Goal: Check status: Check status

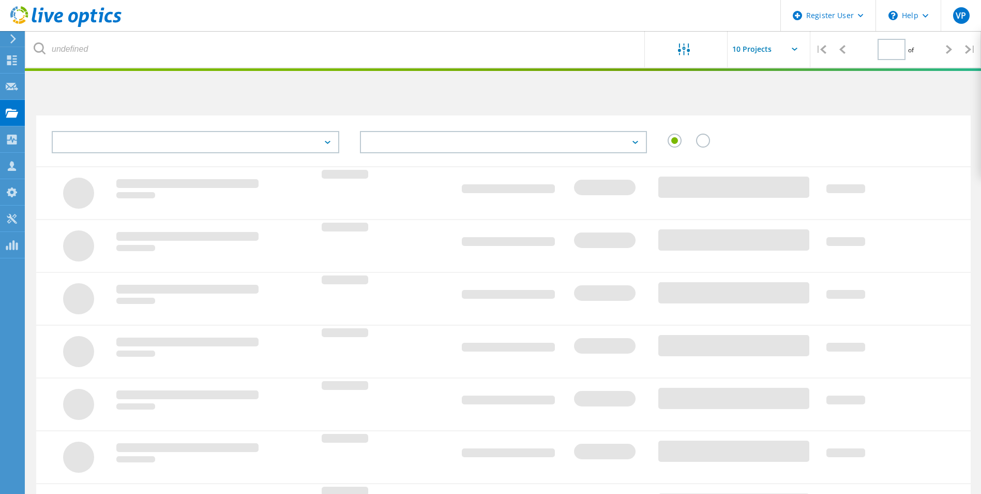
type input "1"
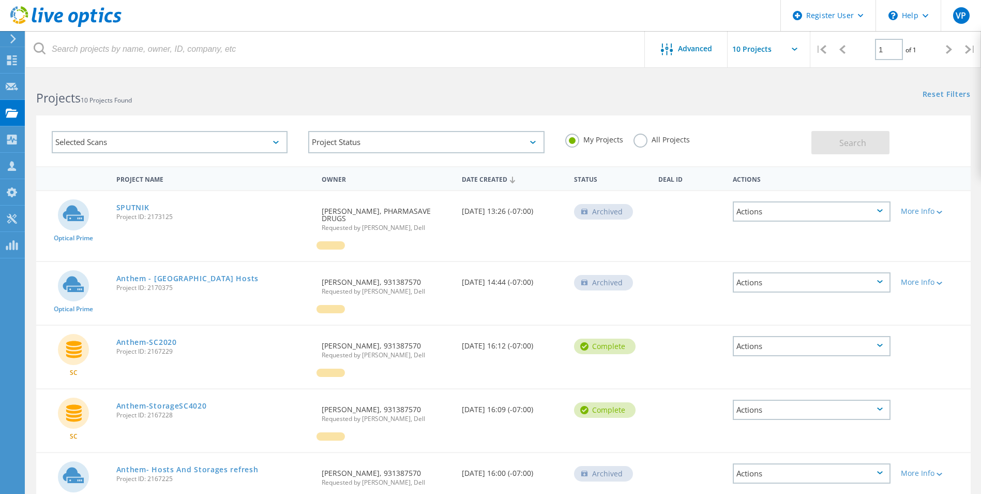
click at [652, 137] on label "All Projects" at bounding box center [662, 138] width 56 height 10
click at [0, 0] on input "All Projects" at bounding box center [0, 0] width 0 height 0
click at [459, 21] on header "Register User \n Help Explore Helpful Articles Contact Support VP Dell User Vik…" at bounding box center [490, 15] width 981 height 31
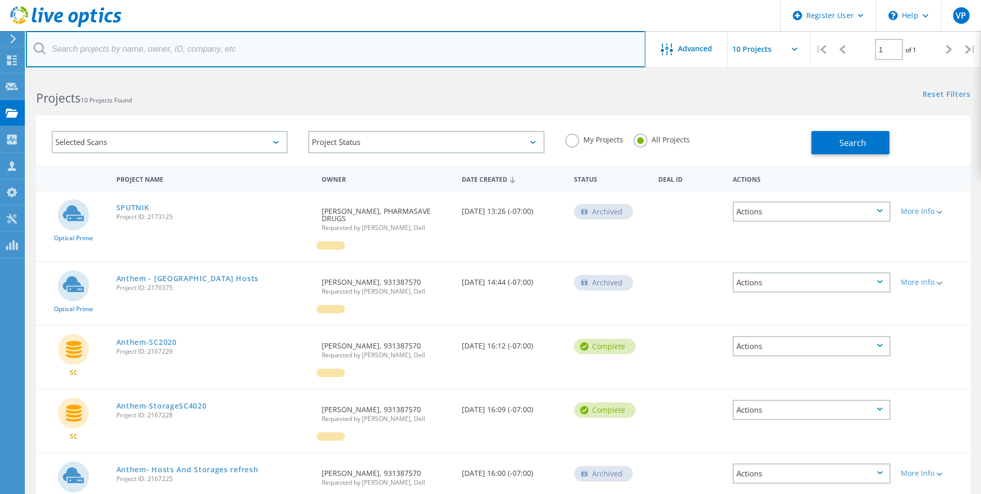
click at [453, 59] on input "text" at bounding box center [336, 49] width 620 height 36
paste input "anthony.rideout@cdncontrols.ca"
drag, startPoint x: 113, startPoint y: 52, endPoint x: 22, endPoint y: 52, distance: 91.0
click at [22, 75] on div "Register User \n Help Explore Helpful Articles Contact Support VP Dell User Vik…" at bounding box center [490, 491] width 981 height 832
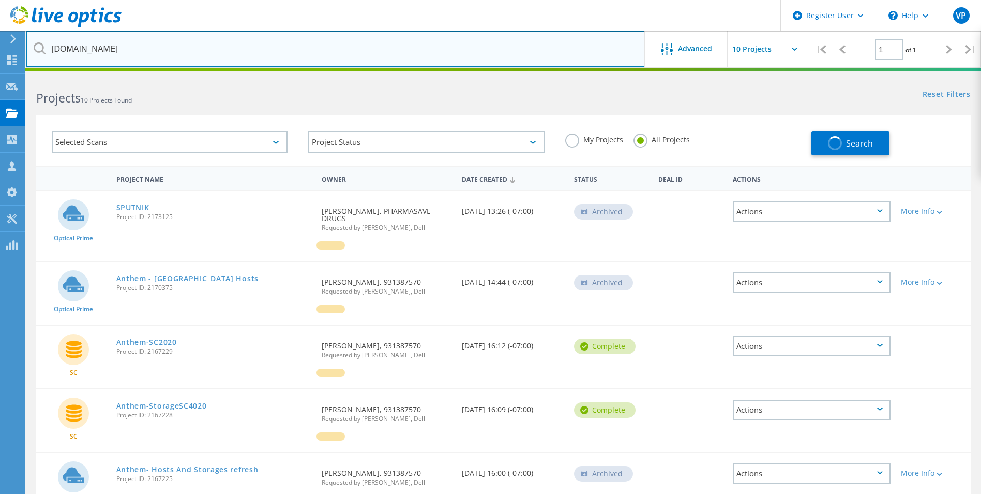
drag, startPoint x: 108, startPoint y: 50, endPoint x: -35, endPoint y: 34, distance: 143.6
click at [0, 34] on html "Register User \n Help Explore Helpful Articles Contact Support VP Dell User Vik…" at bounding box center [490, 453] width 981 height 907
type input "cdncontrols.ca"
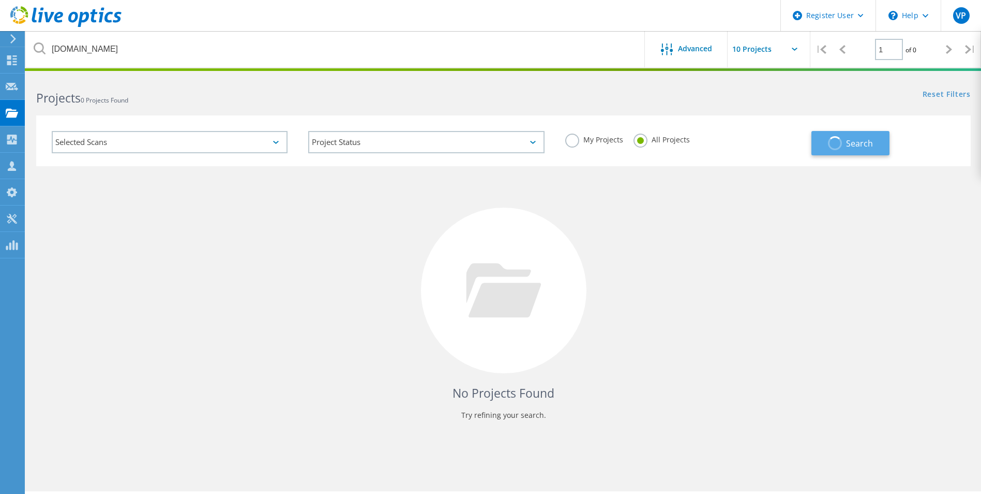
click at [843, 142] on button "Search" at bounding box center [851, 143] width 78 height 24
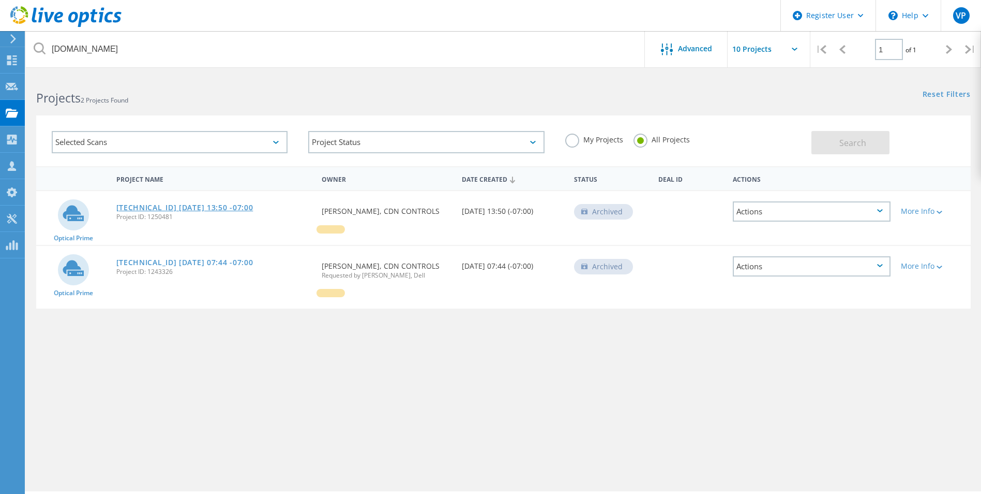
click at [205, 208] on link "[TECHNICAL_ID] [DATE] 13:50 -07:00" at bounding box center [184, 207] width 137 height 7
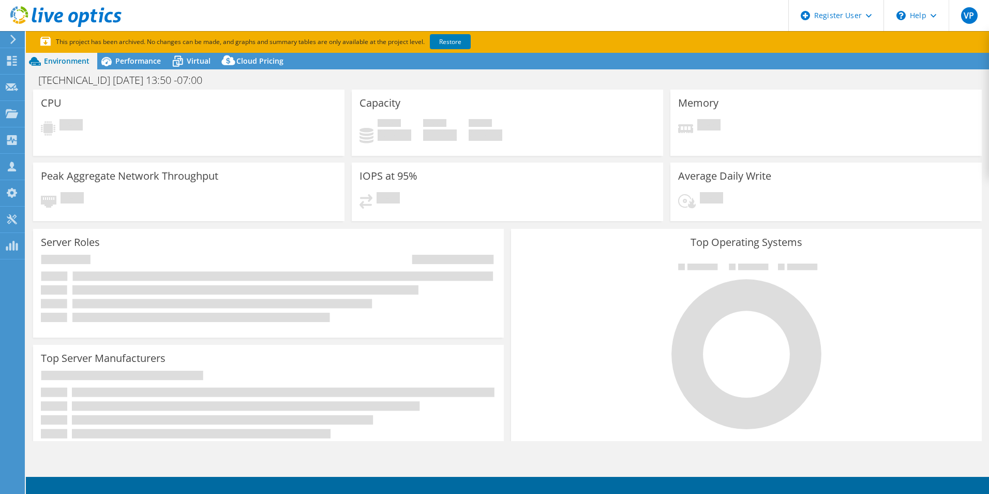
select select "USD"
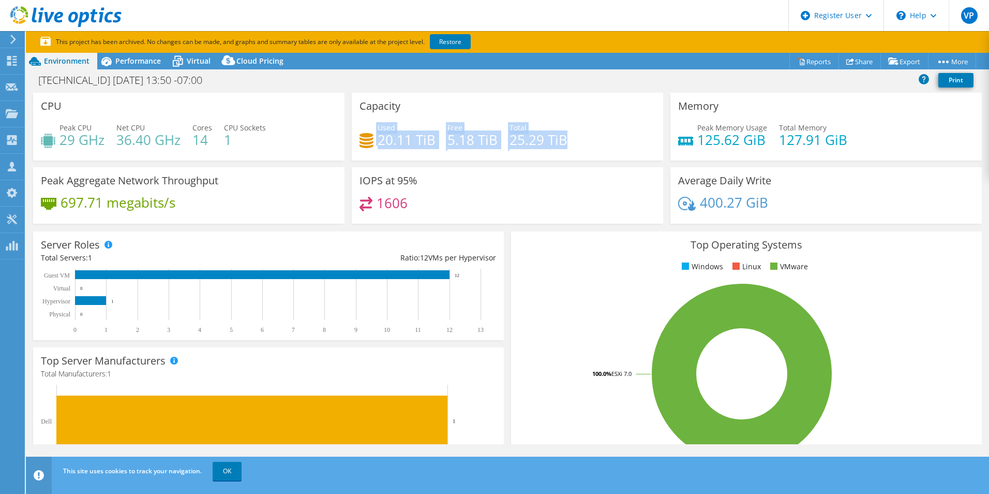
drag, startPoint x: 359, startPoint y: 144, endPoint x: 573, endPoint y: 144, distance: 213.7
click at [573, 144] on div "Used 20.11 TiB Free 5.18 TiB Total 25.29 TiB" at bounding box center [508, 139] width 296 height 34
click at [531, 78] on div "[TECHNICAL_ID] [DATE] 13:50 -07:00 Print" at bounding box center [507, 79] width 963 height 19
